Goal: Transaction & Acquisition: Book appointment/travel/reservation

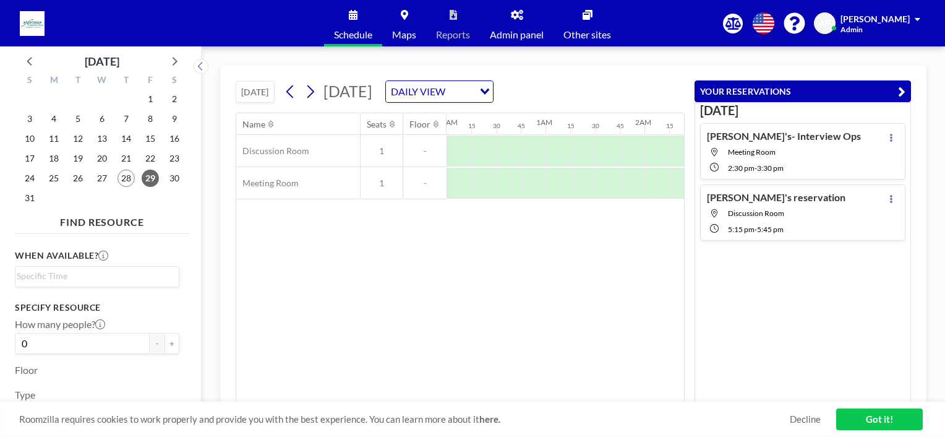
scroll to position [0, 1410]
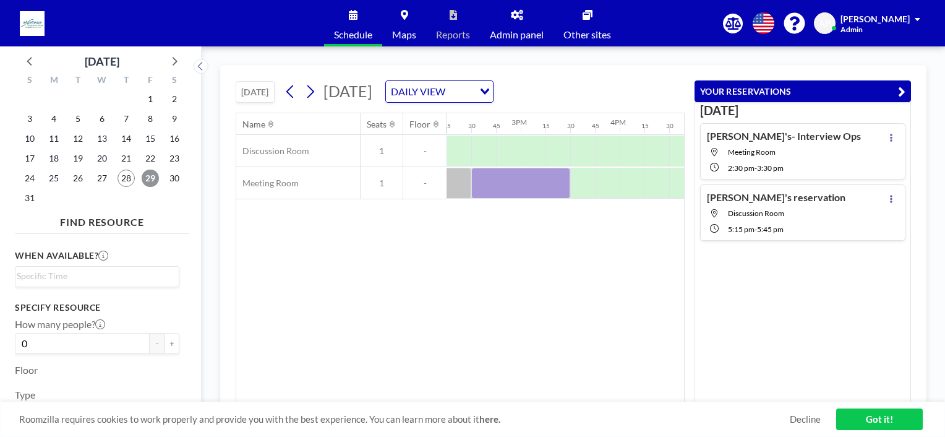
click at [146, 174] on span "29" at bounding box center [150, 177] width 17 height 17
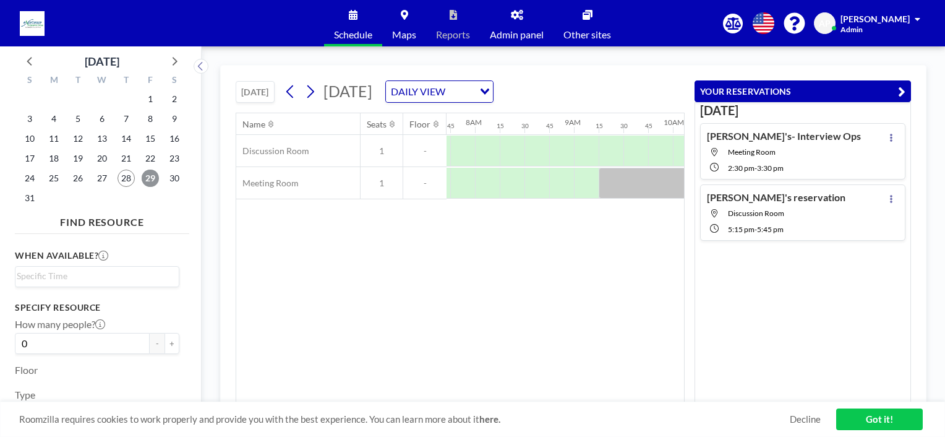
scroll to position [0, 767]
click at [671, 148] on div at bounding box center [681, 150] width 25 height 31
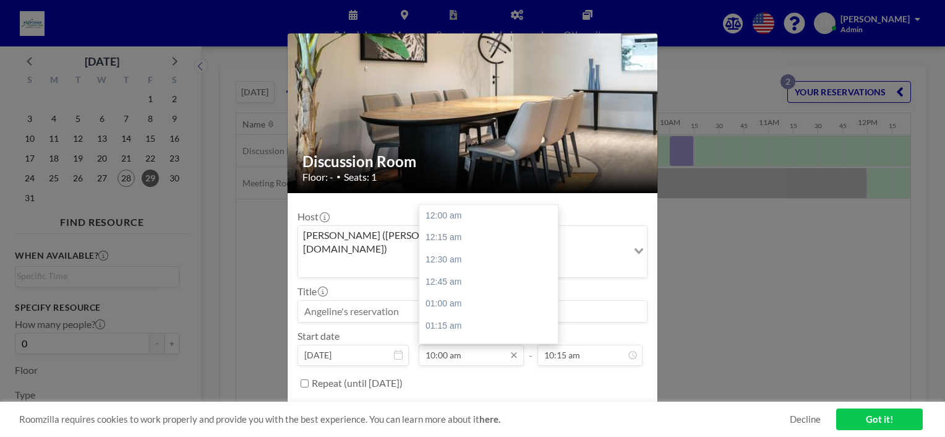
scroll to position [881, 0]
click at [463, 344] on input "10:00 am" at bounding box center [471, 354] width 105 height 21
click at [450, 249] on div "10:30 am" at bounding box center [491, 260] width 145 height 22
type input "10:30 am"
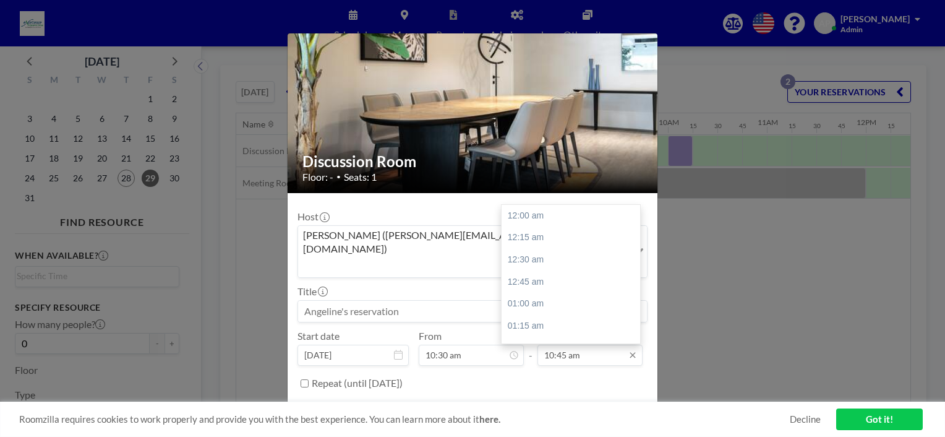
click at [602, 344] on input "10:45 am" at bounding box center [589, 354] width 105 height 21
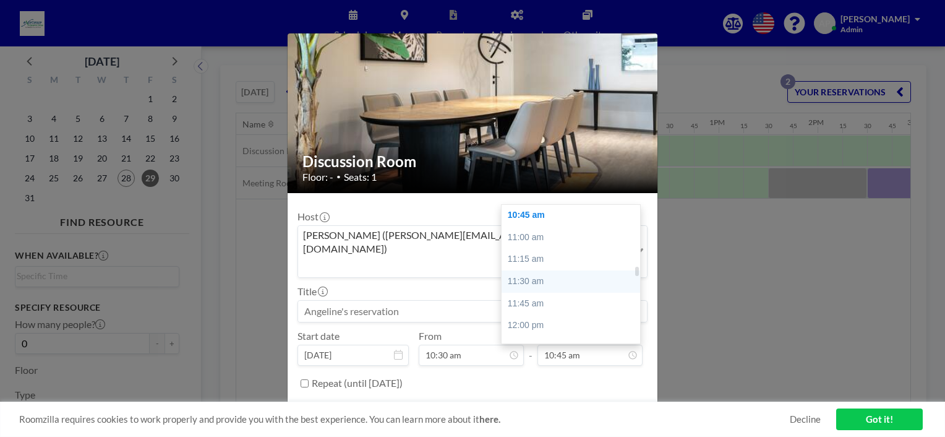
click at [537, 270] on div "11:30 am" at bounding box center [574, 281] width 145 height 22
type input "11:30 am"
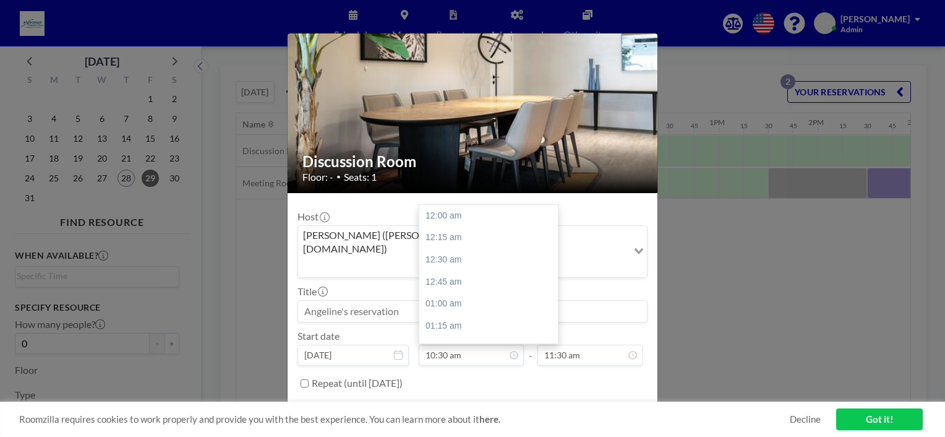
scroll to position [925, 0]
click at [393, 301] on input at bounding box center [472, 311] width 349 height 21
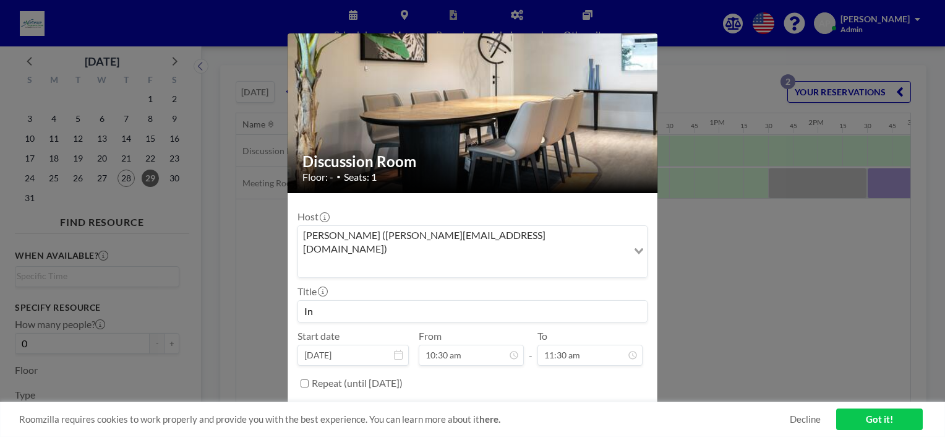
type input "I"
click at [412, 301] on input "[PERSON_NAME] - Ops - Ang WeiJet" at bounding box center [472, 311] width 349 height 21
type input "[PERSON_NAME] - Ops - [PERSON_NAME]"
click at [606, 403] on button "BOOK NOW" at bounding box center [616, 414] width 62 height 22
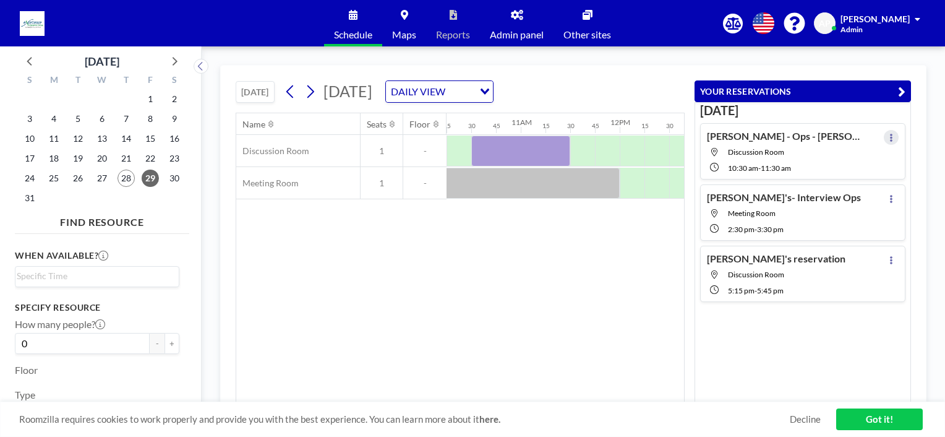
click at [884, 140] on button at bounding box center [891, 137] width 15 height 15
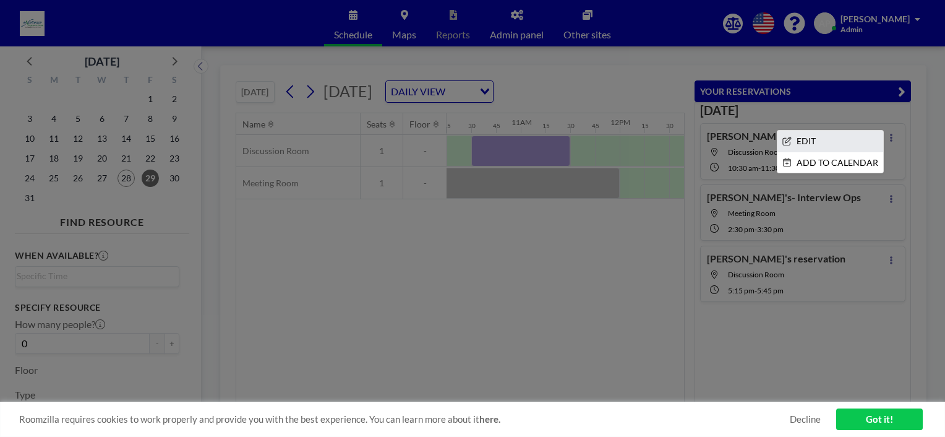
click at [806, 139] on li "EDIT" at bounding box center [830, 140] width 106 height 21
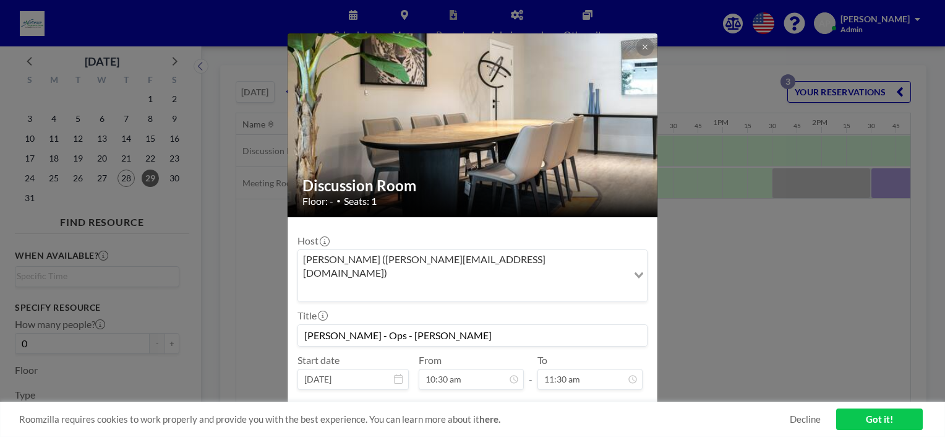
scroll to position [0, 1014]
click at [425, 325] on input "[PERSON_NAME] - Ops - [PERSON_NAME]" at bounding box center [472, 335] width 349 height 21
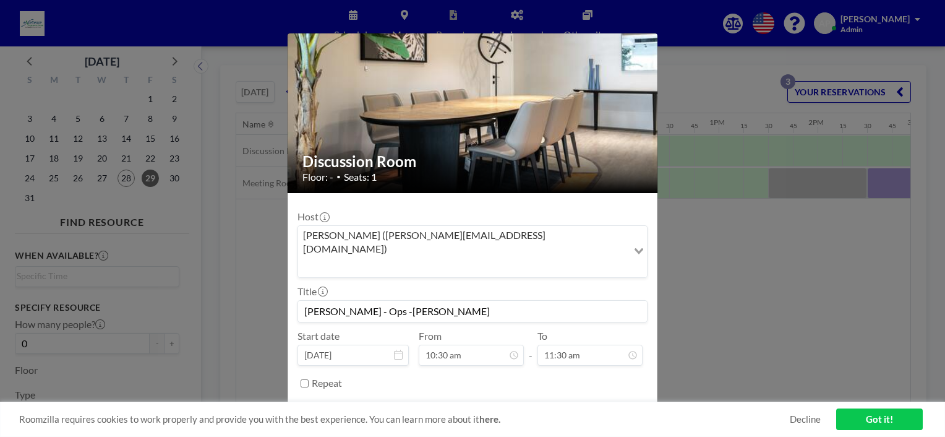
scroll to position [1013, 0]
type input "[PERSON_NAME] - Ops -[PERSON_NAME]"
click at [603, 403] on button "SAVE CHANGES" at bounding box center [609, 414] width 78 height 22
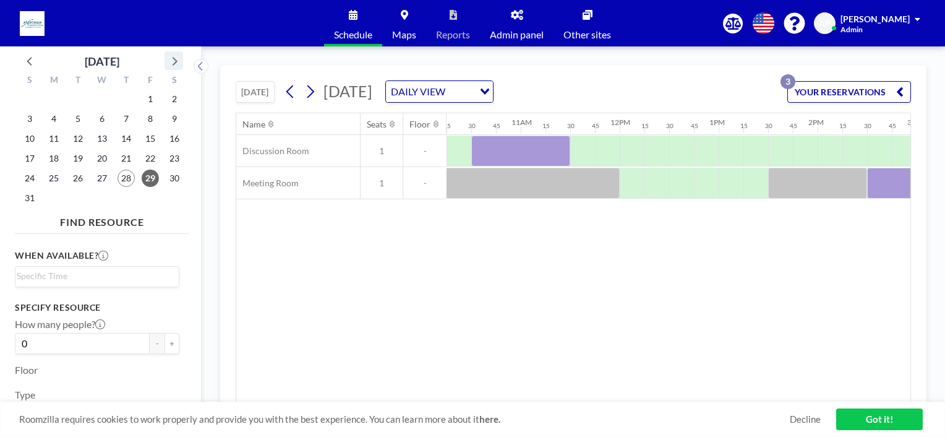
click at [178, 62] on icon at bounding box center [174, 61] width 16 height 16
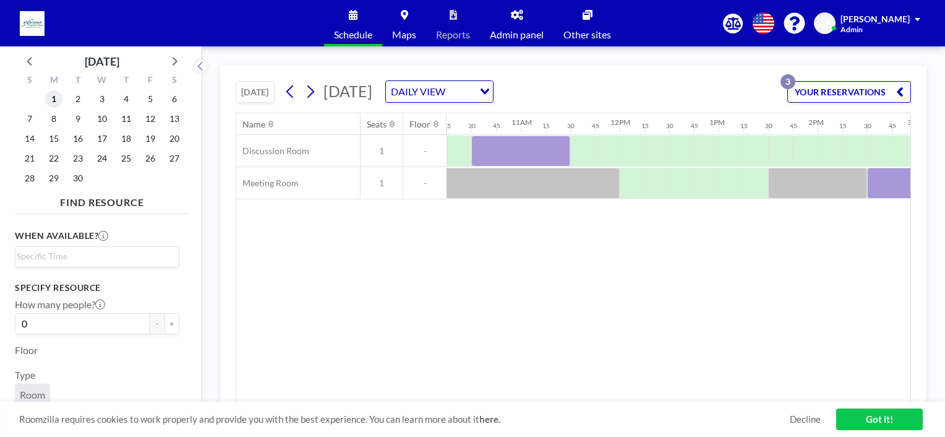
click at [54, 100] on span "1" at bounding box center [53, 98] width 17 height 17
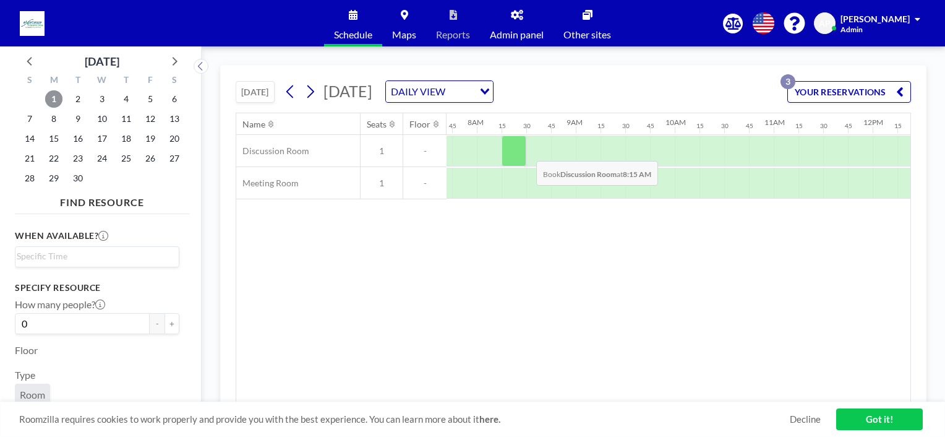
scroll to position [0, 767]
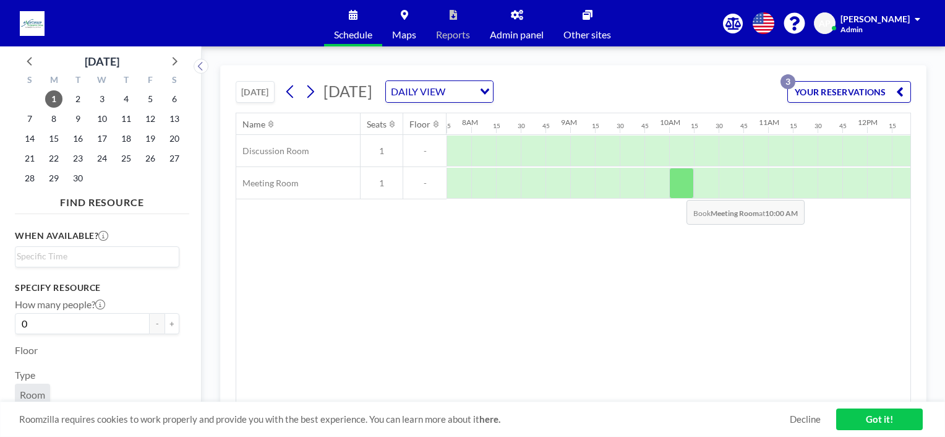
click at [677, 190] on div at bounding box center [681, 183] width 25 height 31
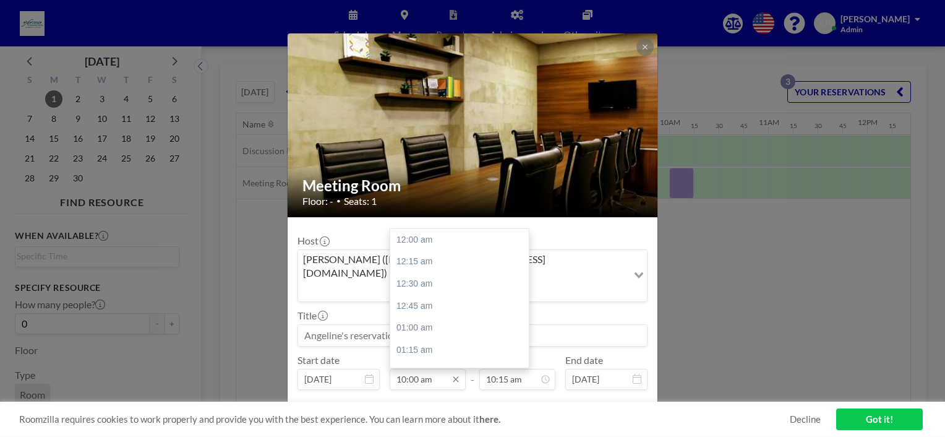
scroll to position [881, 0]
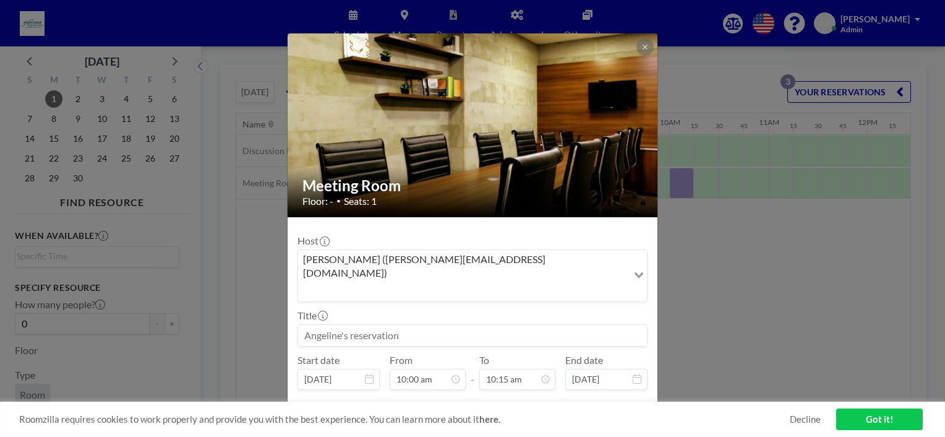
click at [406, 325] on input at bounding box center [472, 335] width 349 height 21
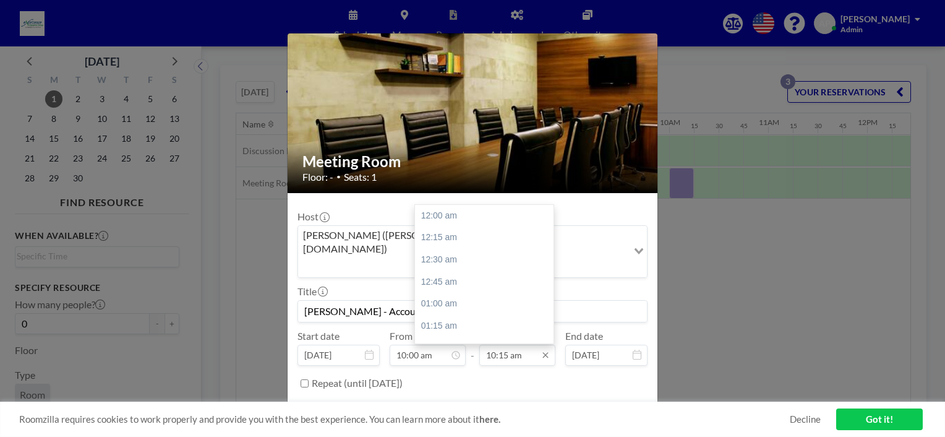
scroll to position [903, 0]
type input "[PERSON_NAME] - Account _ [PERSON_NAME]"
click at [522, 344] on input "10:15 am" at bounding box center [517, 354] width 76 height 21
click at [447, 270] on div "11:00 am" at bounding box center [487, 281] width 145 height 22
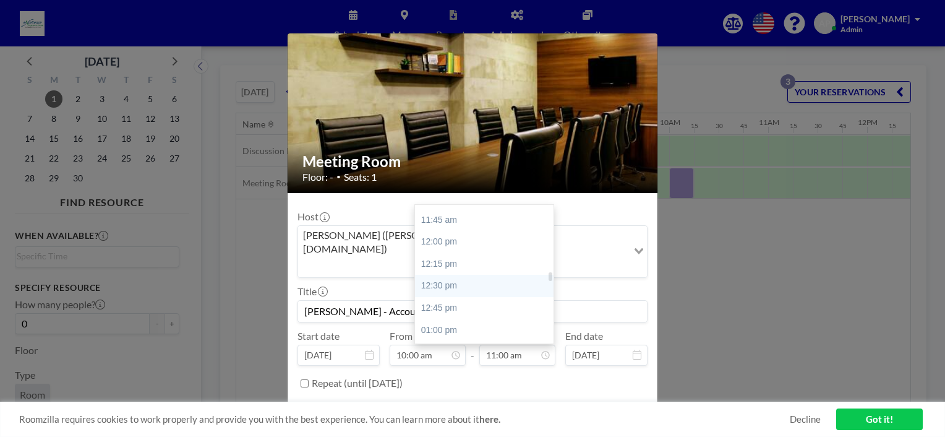
click at [442, 275] on div "12:30 pm" at bounding box center [487, 286] width 145 height 22
type input "12:30 pm"
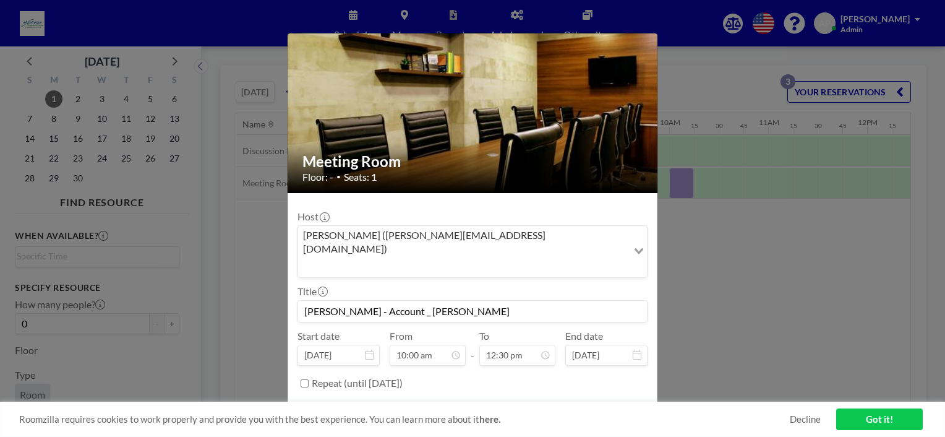
click at [444, 301] on input "[PERSON_NAME] - Account _ [PERSON_NAME]" at bounding box center [472, 311] width 349 height 21
drag, startPoint x: 450, startPoint y: 278, endPoint x: 357, endPoint y: 277, distance: 92.8
click at [354, 301] on input "[PERSON_NAME] - Account _ [PERSON_NAME]" at bounding box center [472, 311] width 349 height 21
type input "[PERSON_NAME] - On behalf of [PERSON_NAME]"
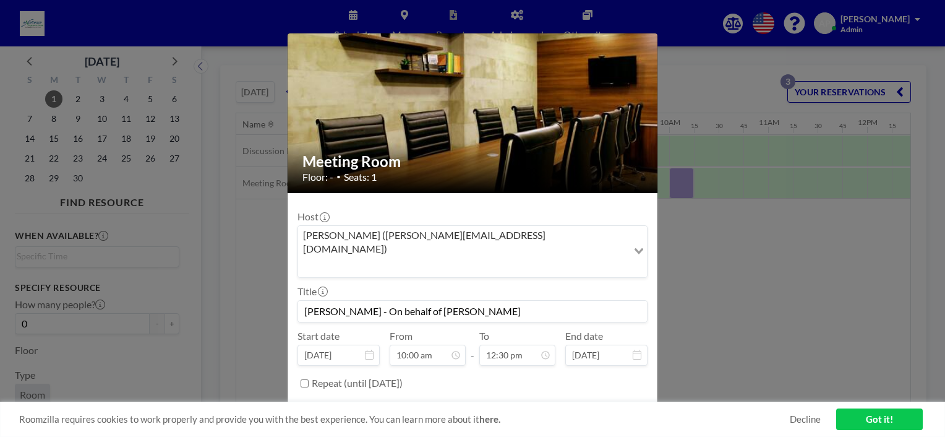
click at [597, 403] on button "BOOK NOW" at bounding box center [616, 414] width 62 height 22
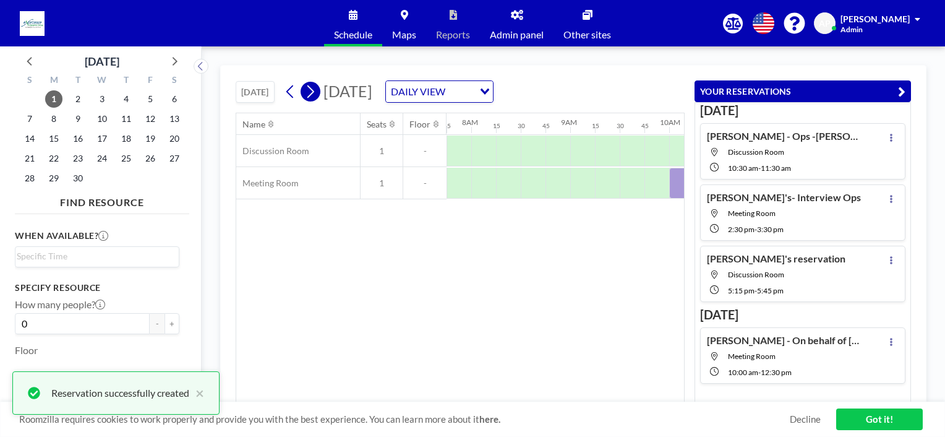
click at [313, 88] on icon at bounding box center [310, 91] width 7 height 13
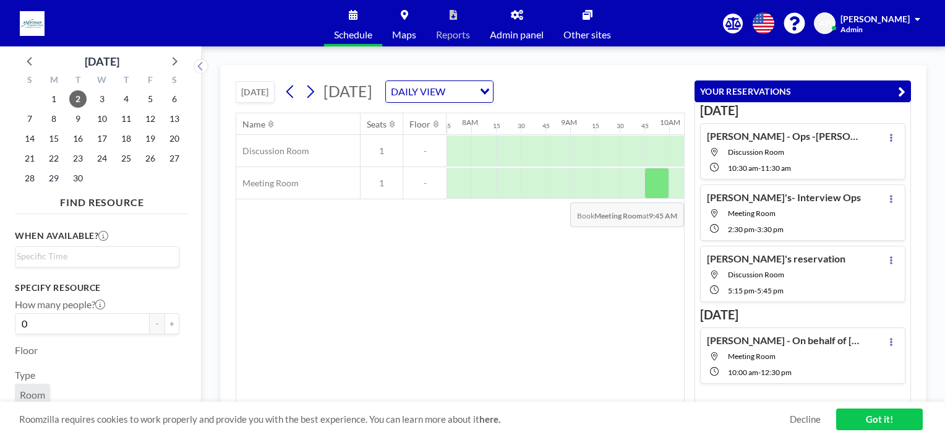
click at [663, 192] on div at bounding box center [656, 183] width 25 height 31
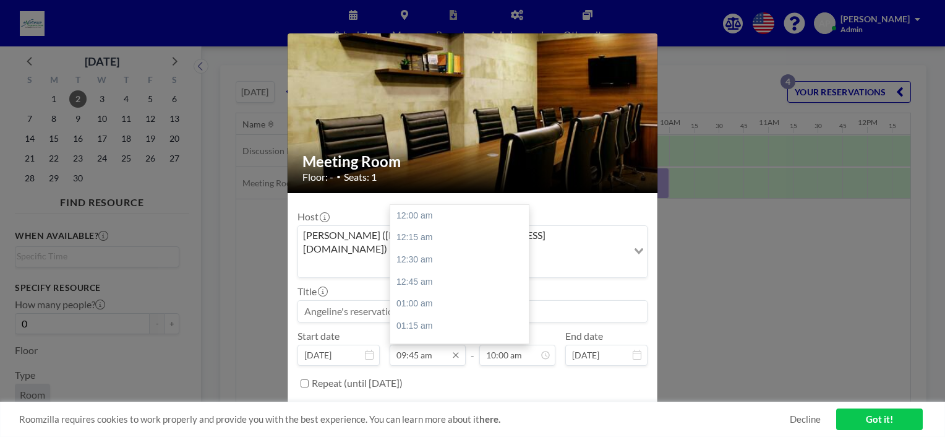
scroll to position [858, 0]
click at [438, 344] on input "09:45 am" at bounding box center [428, 354] width 76 height 21
click at [430, 226] on div "10:00 am" at bounding box center [462, 237] width 145 height 22
type input "10:00 am"
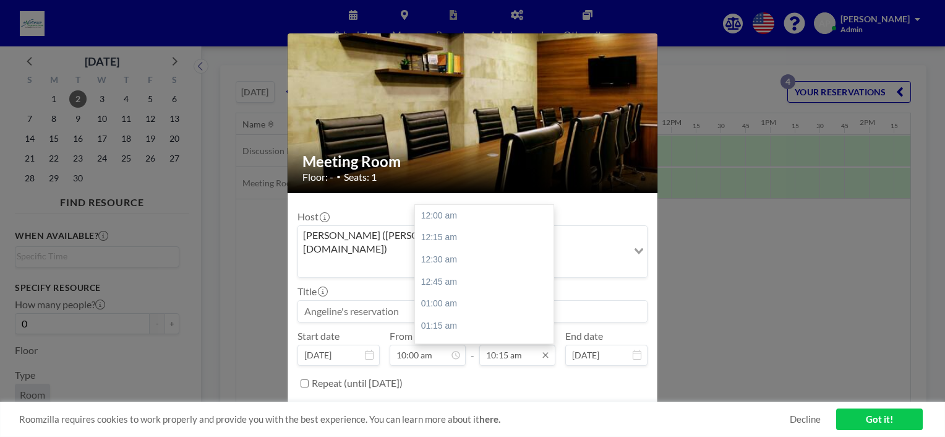
click at [517, 344] on input "10:15 am" at bounding box center [517, 354] width 76 height 21
click at [448, 270] on div "11:00 am" at bounding box center [487, 281] width 145 height 22
type input "11:00 am"
click at [369, 301] on input at bounding box center [472, 311] width 349 height 21
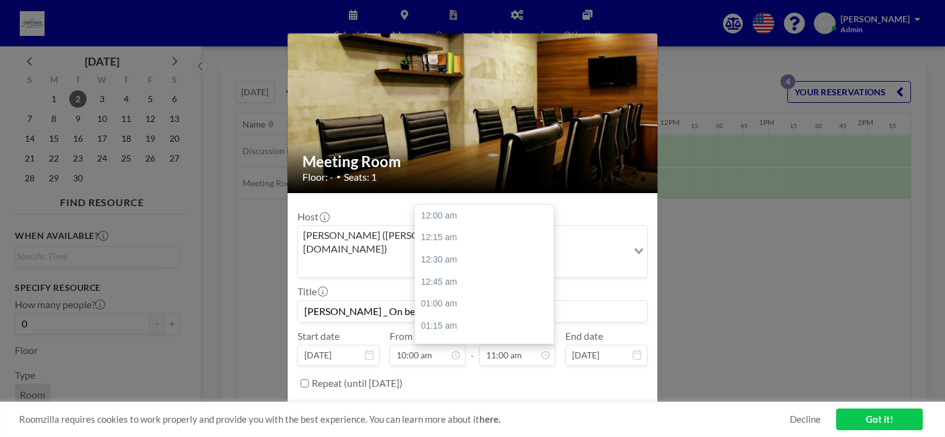
scroll to position [968, 0]
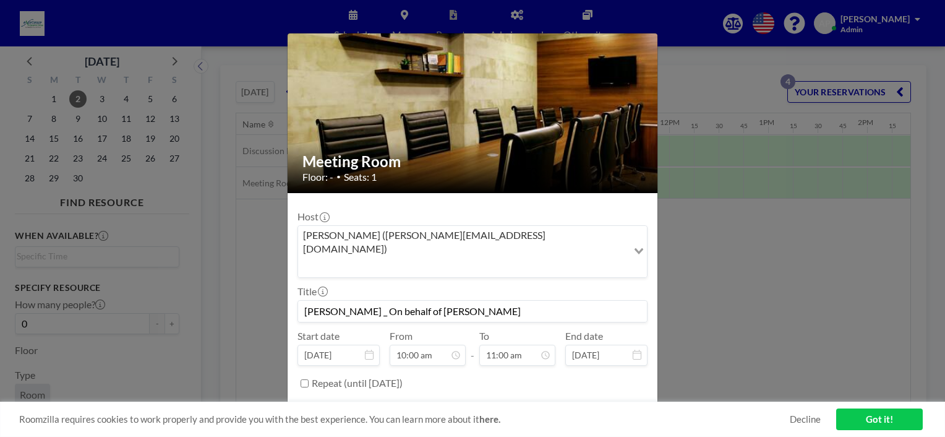
type input "[PERSON_NAME] _ On behalf of [PERSON_NAME]"
click at [599, 403] on button "BOOK NOW" at bounding box center [616, 414] width 62 height 22
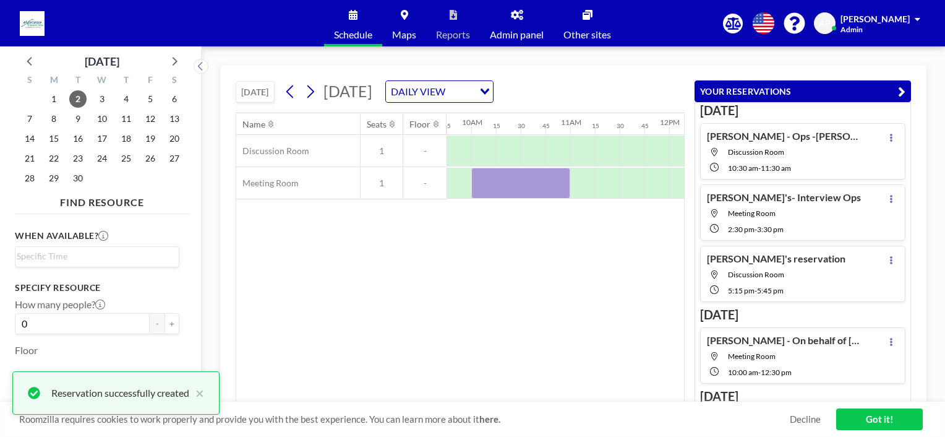
scroll to position [64, 0]
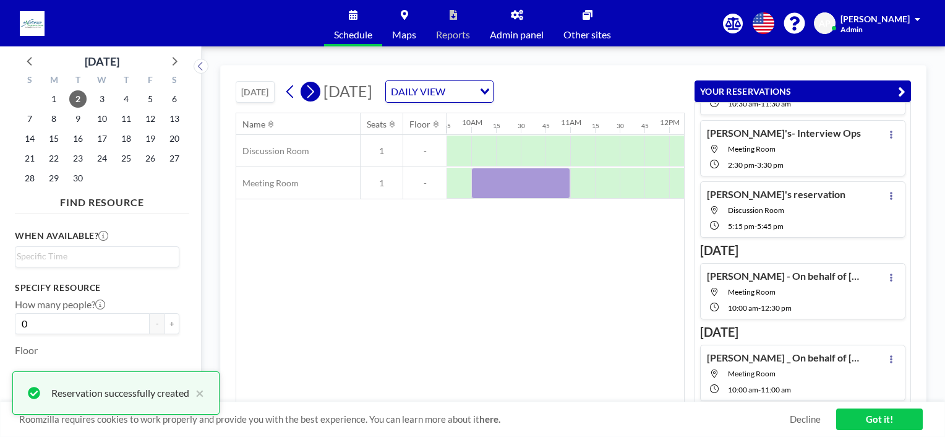
click at [313, 95] on icon at bounding box center [310, 91] width 12 height 19
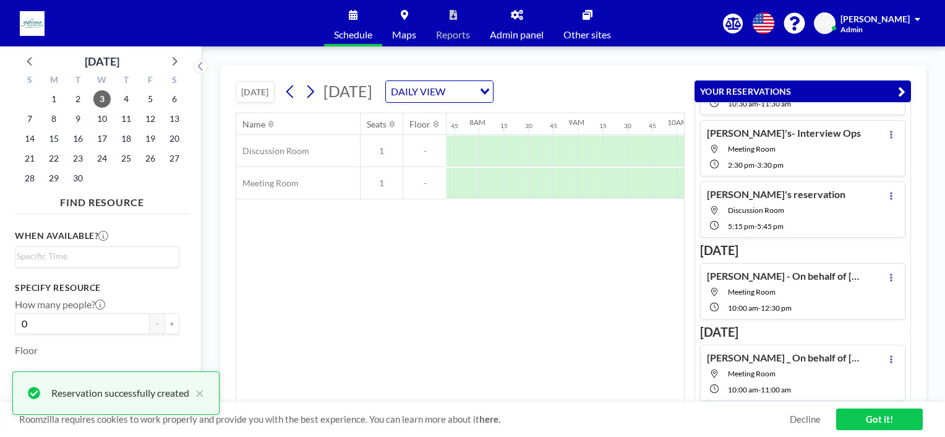
scroll to position [0, 767]
click at [599, 191] on div at bounding box center [607, 183] width 25 height 31
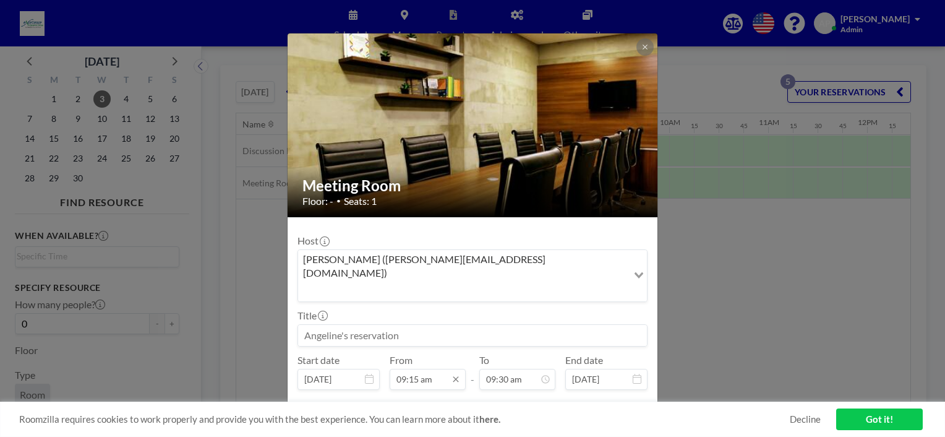
scroll to position [0, 0]
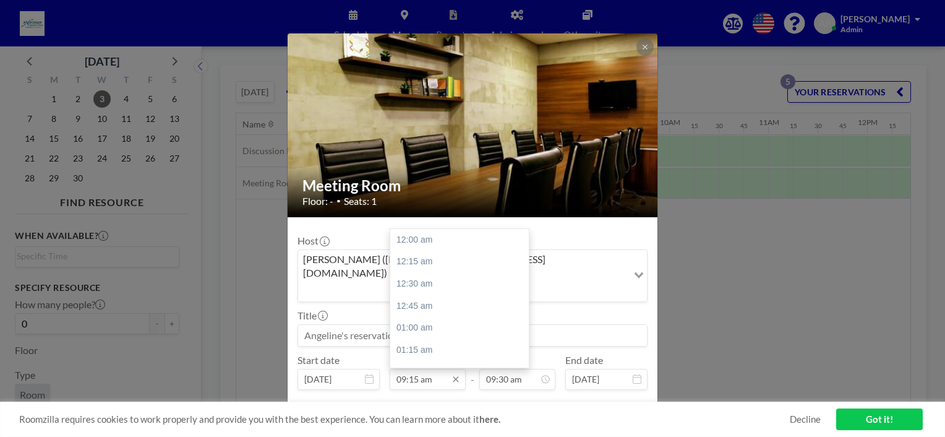
click at [434, 369] on input "09:15 am" at bounding box center [428, 379] width 76 height 21
click at [416, 338] on div "02:00 pm" at bounding box center [462, 349] width 145 height 22
type input "02:00 pm"
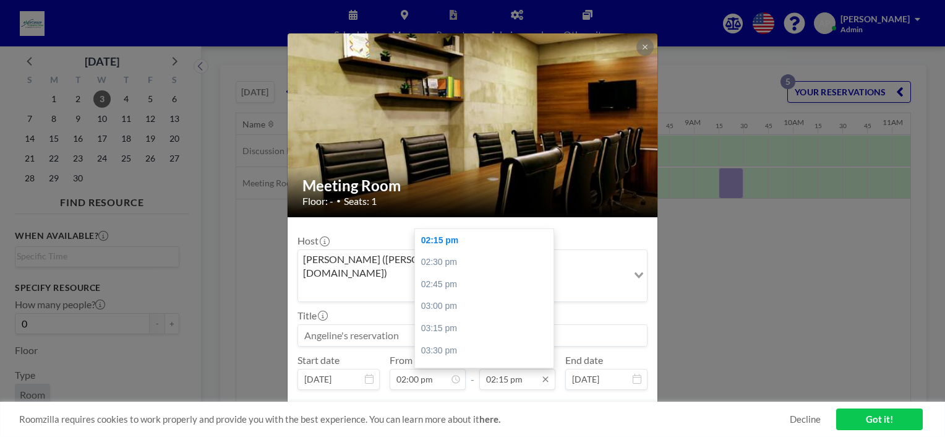
click at [503, 369] on input "02:15 pm" at bounding box center [517, 379] width 76 height 21
click at [436, 295] on div "03:00 pm" at bounding box center [487, 306] width 145 height 22
type input "03:00 pm"
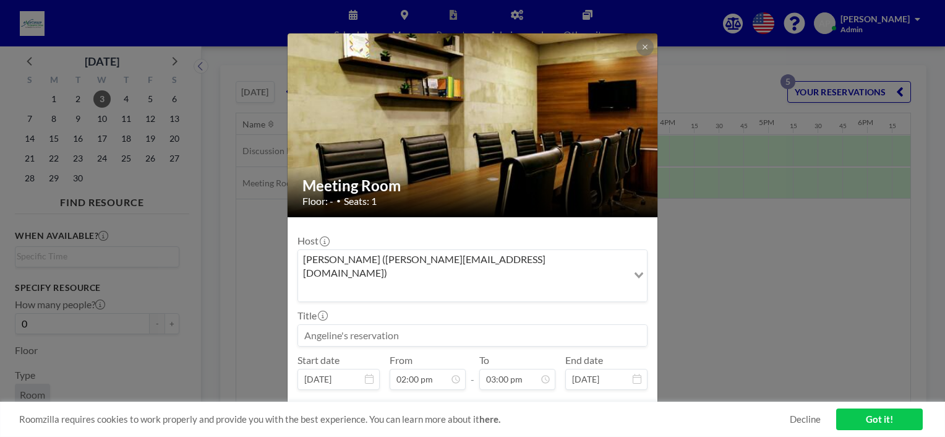
scroll to position [0, 0]
click at [377, 325] on input at bounding box center [472, 335] width 349 height 21
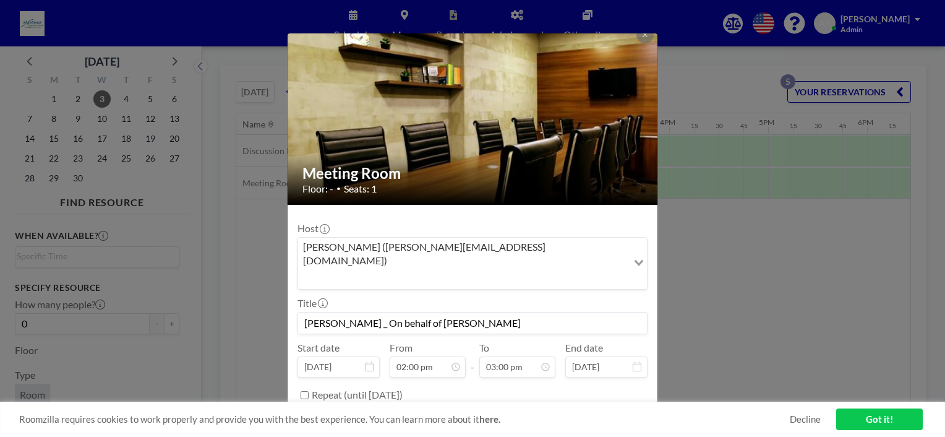
scroll to position [24, 0]
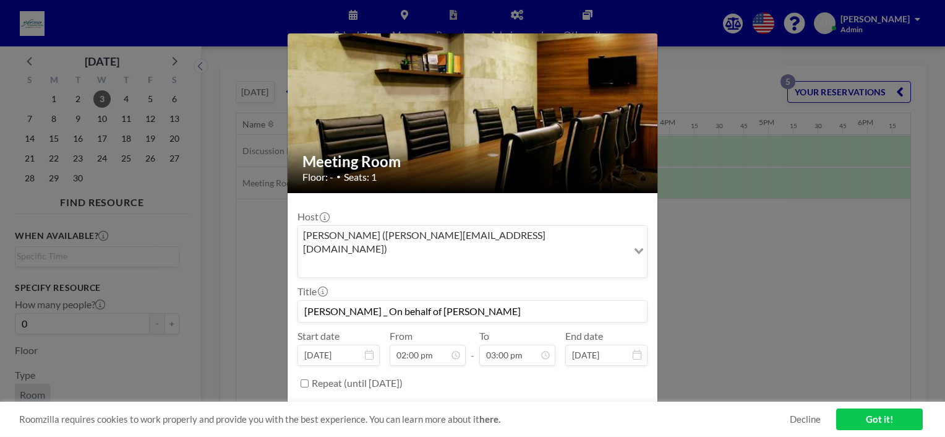
click at [599, 403] on button "BOOK NOW" at bounding box center [616, 414] width 62 height 22
type input "[PERSON_NAME] _ On behalf of [PERSON_NAME]"
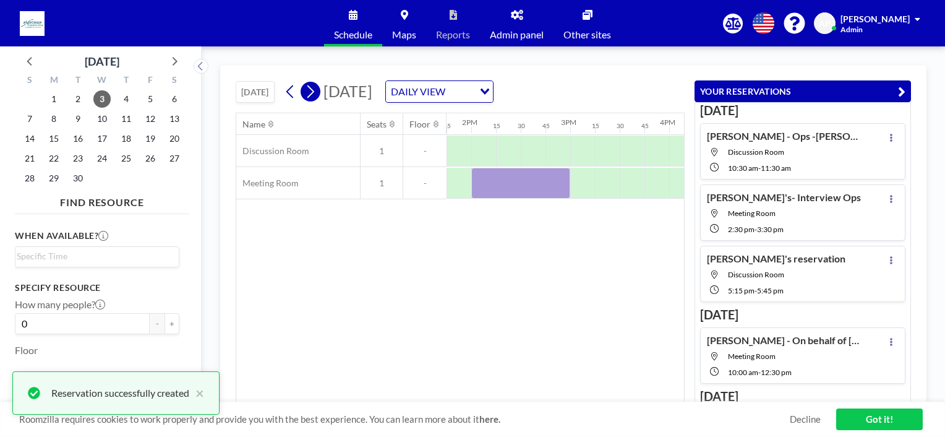
click at [313, 93] on icon at bounding box center [310, 91] width 7 height 13
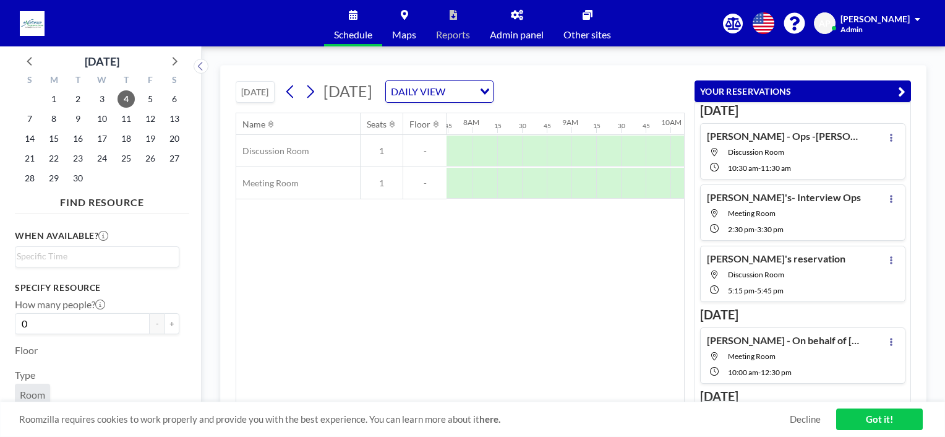
scroll to position [0, 767]
click at [562, 190] on div at bounding box center [557, 183] width 25 height 31
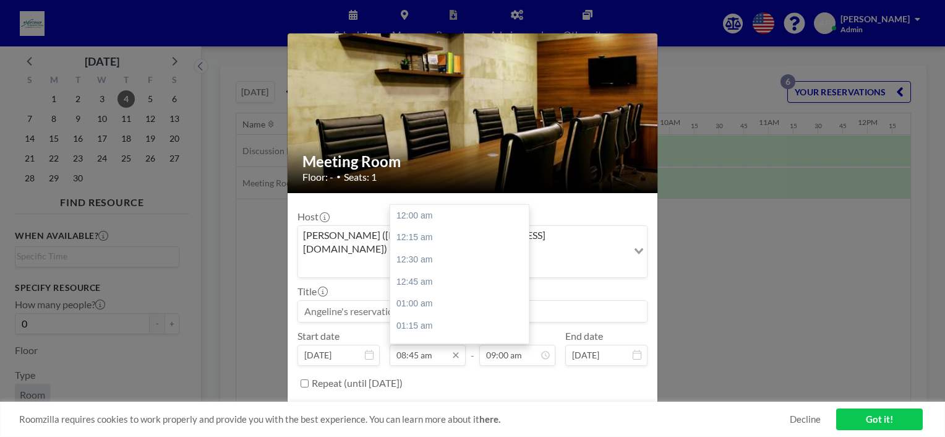
scroll to position [771, 0]
click at [416, 344] on input "08:45 am" at bounding box center [428, 354] width 76 height 21
click at [408, 314] on div "10:00 am" at bounding box center [462, 325] width 145 height 22
type input "10:00 am"
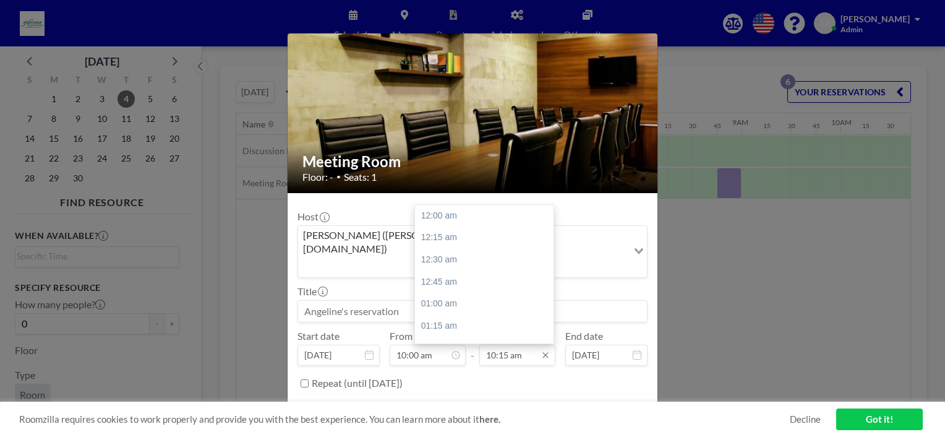
click at [505, 344] on input "10:15 am" at bounding box center [517, 354] width 76 height 21
click at [446, 270] on div "11:00 am" at bounding box center [487, 281] width 145 height 22
type input "11:00 am"
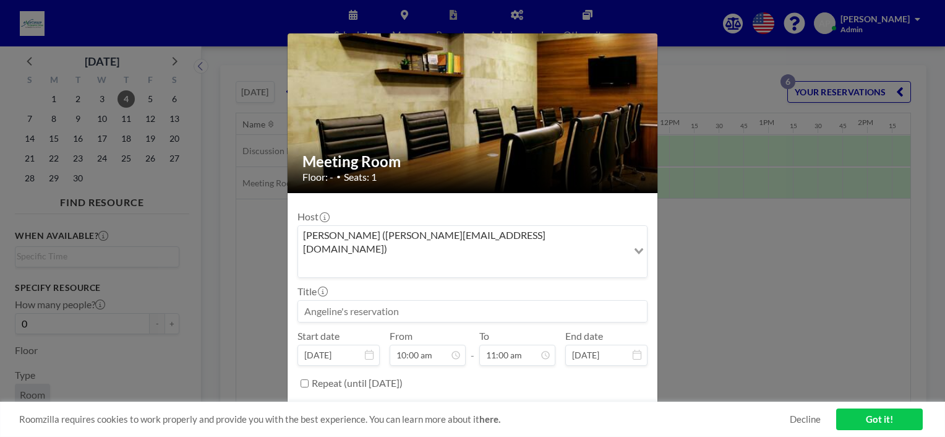
click at [357, 301] on input at bounding box center [472, 311] width 349 height 21
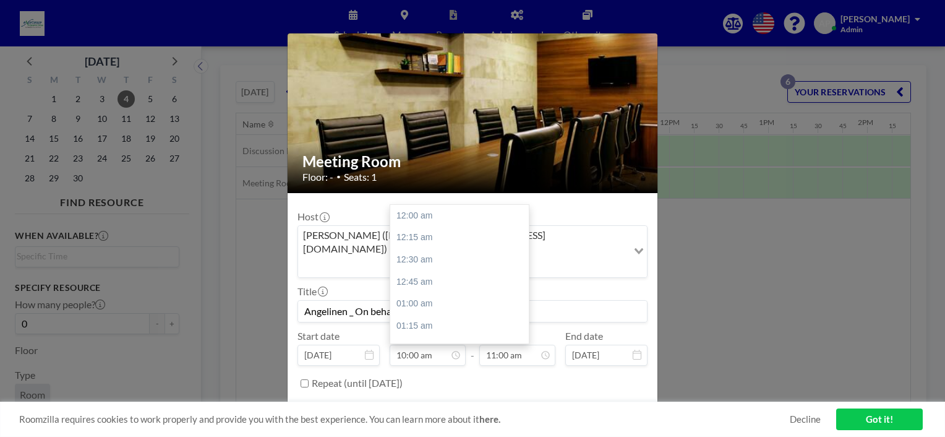
scroll to position [881, 0]
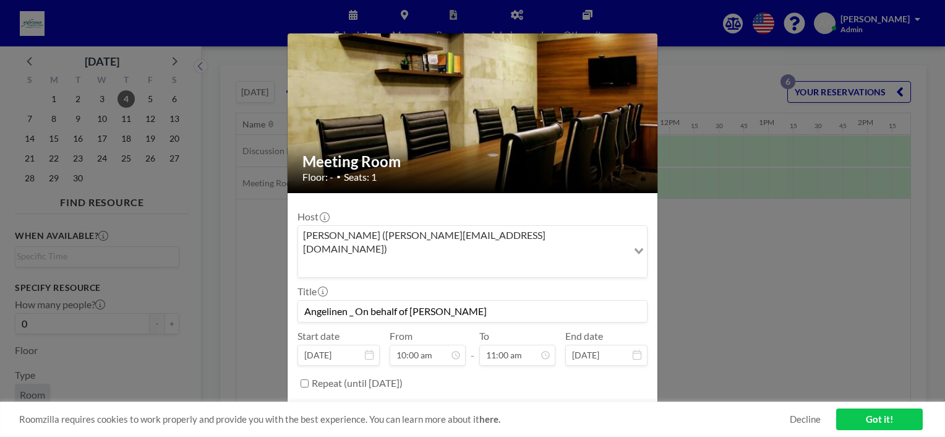
type input "Angelinen _ On behalf of [PERSON_NAME]"
click at [592, 403] on button "BOOK NOW" at bounding box center [616, 414] width 62 height 22
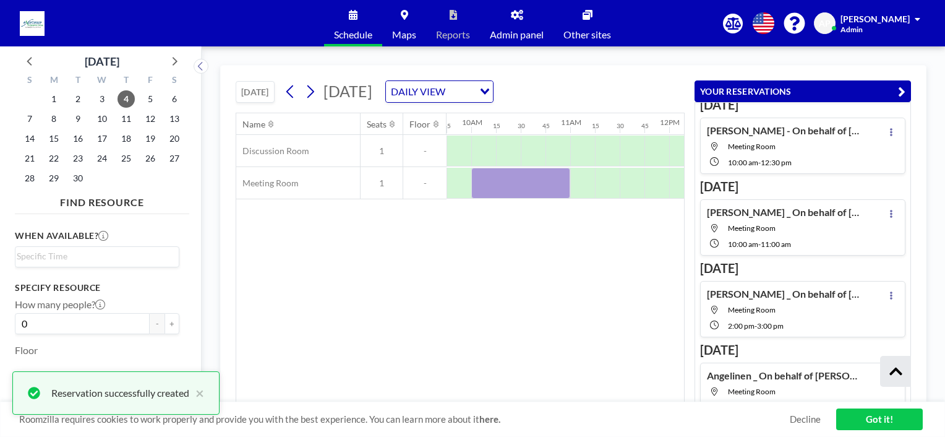
scroll to position [226, 0]
